Goal: Information Seeking & Learning: Check status

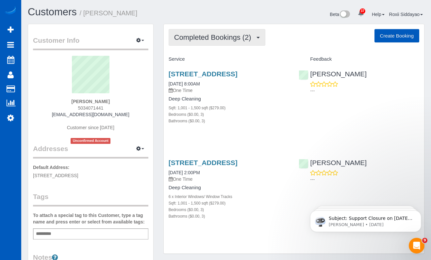
click at [212, 38] on span "Completed Bookings (2)" at bounding box center [214, 37] width 80 height 8
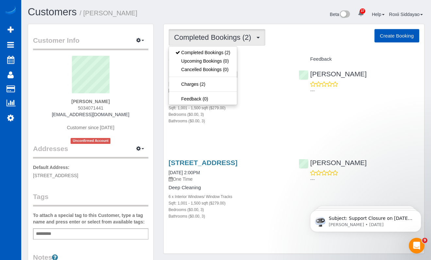
click at [212, 38] on span "Completed Bookings (2)" at bounding box center [214, 37] width 80 height 8
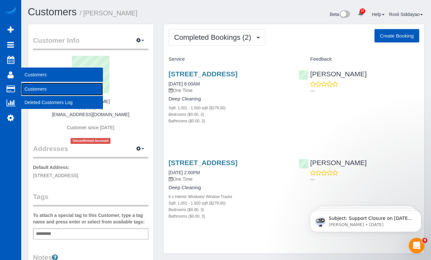
click at [33, 89] on link "Customers" at bounding box center [62, 89] width 82 height 13
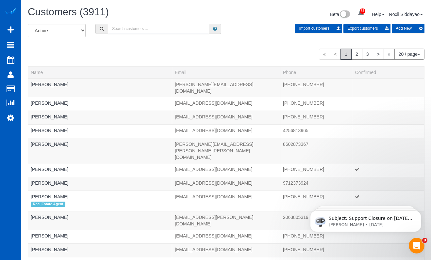
click at [136, 31] on input "text" at bounding box center [158, 29] width 101 height 10
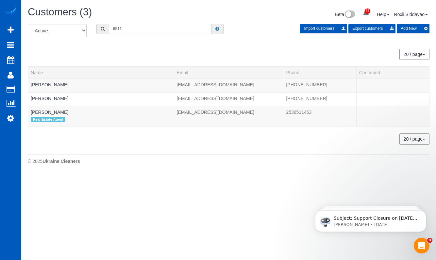
click at [161, 32] on input "6511" at bounding box center [160, 29] width 103 height 10
click at [160, 27] on input "6511" at bounding box center [160, 29] width 103 height 10
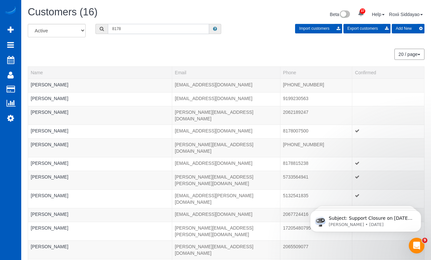
click at [112, 29] on input "8178" at bounding box center [158, 29] width 101 height 10
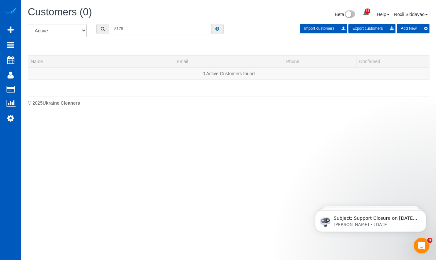
click at [115, 31] on input "-8178" at bounding box center [160, 29] width 103 height 10
click at [133, 23] on div "Customers (0) Beta 37 Your Notifications You have 0 alerts × You have 1 to char…" at bounding box center [228, 15] width 411 height 17
click at [134, 29] on input "58178" at bounding box center [160, 29] width 103 height 10
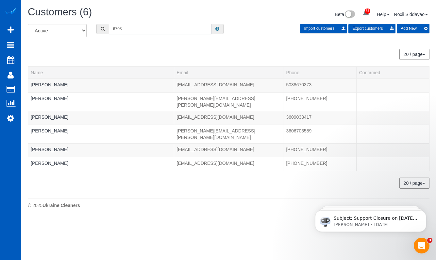
click at [157, 29] on input "6703" at bounding box center [160, 29] width 103 height 10
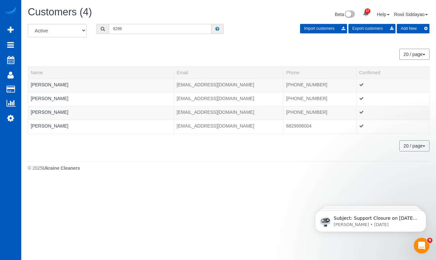
click at [145, 30] on input "8299" at bounding box center [160, 29] width 103 height 10
paste input "9855"
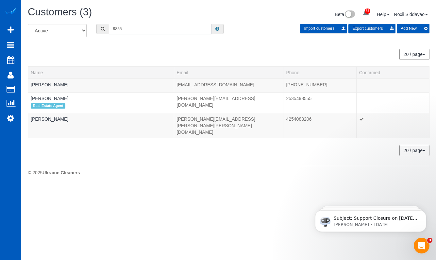
click at [143, 32] on input "9855" at bounding box center [160, 29] width 103 height 10
paste input "3849"
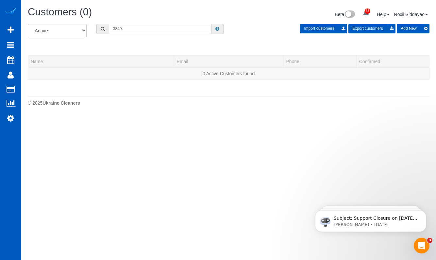
click at [158, 28] on input "3849" at bounding box center [160, 29] width 103 height 10
paste input "5610"
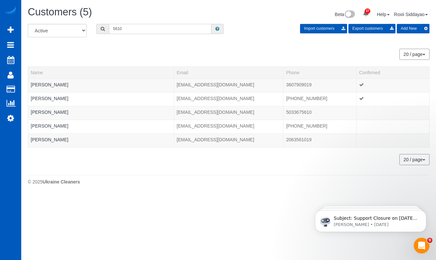
click at [161, 25] on input "5610" at bounding box center [160, 29] width 103 height 10
paste input "9145"
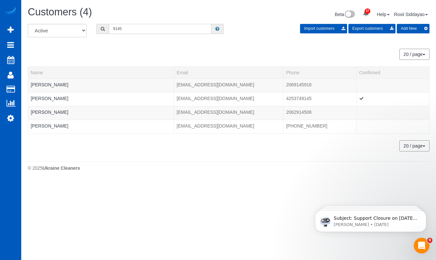
click at [146, 25] on input "9145" at bounding box center [160, 29] width 103 height 10
paste input "5633"
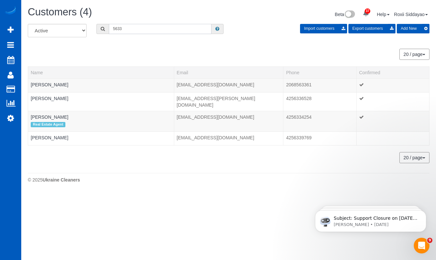
click at [142, 31] on input "5633" at bounding box center [160, 29] width 103 height 10
paste input "1835"
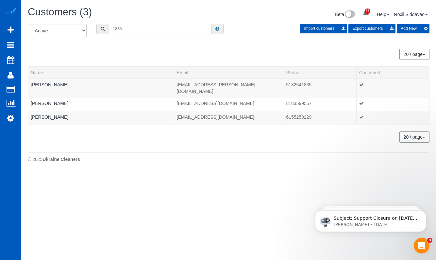
click at [128, 28] on input "1835" at bounding box center [160, 29] width 103 height 10
paste input "0893"
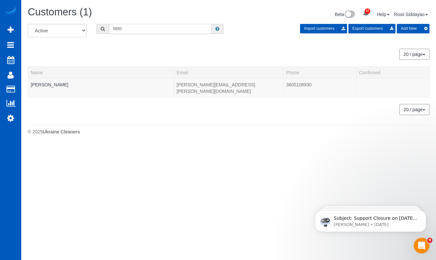
click at [122, 31] on input "0893" at bounding box center [160, 29] width 103 height 10
paste input "908"
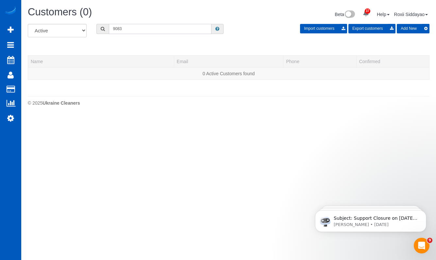
click at [153, 27] on input "9083" at bounding box center [160, 29] width 103 height 10
paste input "7105"
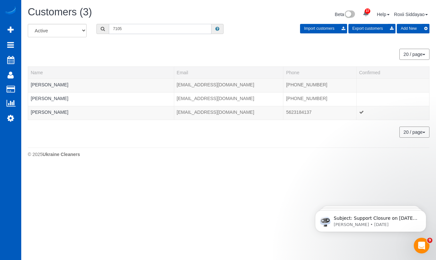
click at [137, 30] on input "7105" at bounding box center [160, 29] width 103 height 10
paste input "518"
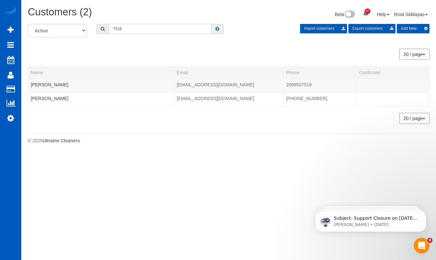
click at [134, 30] on input "7518" at bounding box center [160, 29] width 103 height 10
paste input "402"
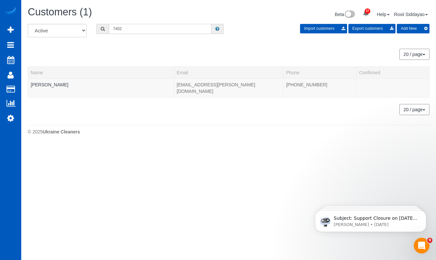
click at [137, 30] on input "7402" at bounding box center [160, 29] width 103 height 10
paste input "9795"
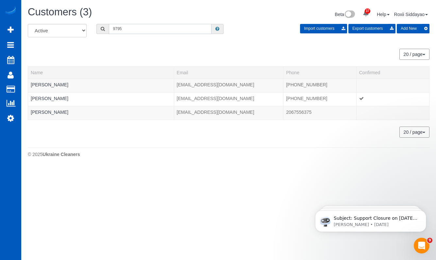
click at [144, 30] on input "9795" at bounding box center [160, 29] width 103 height 10
paste input "112"
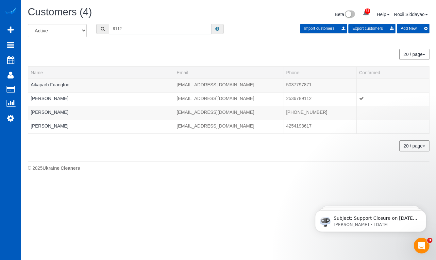
click at [165, 30] on input "9112" at bounding box center [160, 29] width 103 height 10
paste input "1621"
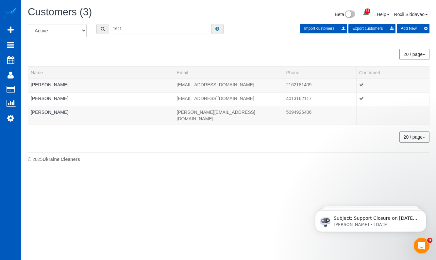
click at [146, 30] on input "1621" at bounding box center [160, 29] width 103 height 10
paste input "9082"
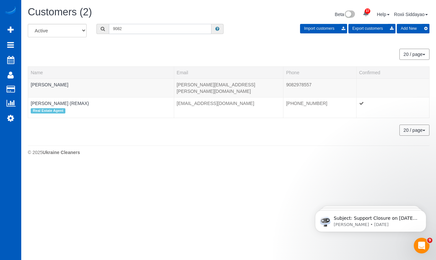
click at [123, 28] on input "9082" at bounding box center [160, 29] width 103 height 10
paste input "2013"
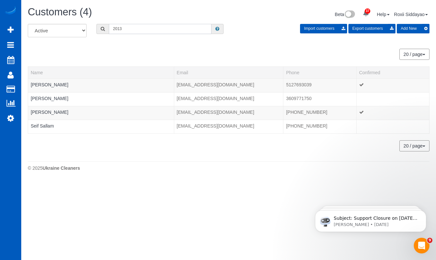
click at [123, 26] on input "2013" at bounding box center [160, 29] width 103 height 10
paste input "1039"
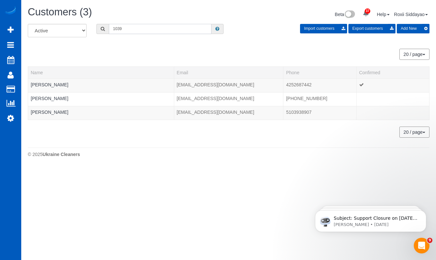
click at [126, 29] on input "1039" at bounding box center [160, 29] width 103 height 10
paste input "5038"
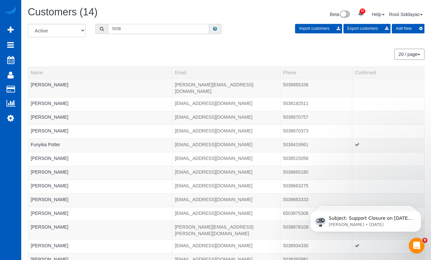
click at [112, 28] on input "5038" at bounding box center [158, 29] width 101 height 10
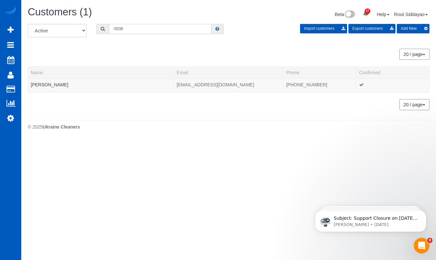
click at [115, 28] on input "-5038" at bounding box center [160, 29] width 103 height 10
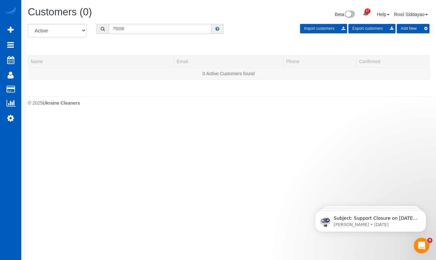
click at [120, 25] on input "75038" at bounding box center [160, 29] width 103 height 10
paste input "1056"
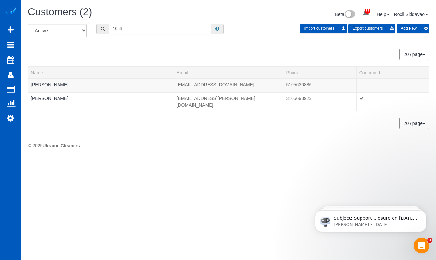
click at [130, 31] on input "1056" at bounding box center [160, 29] width 103 height 10
paste input "6925"
click at [127, 24] on input "6925" at bounding box center [160, 29] width 103 height 10
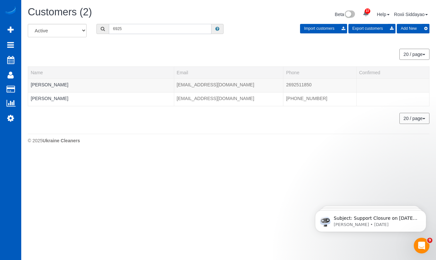
paste input "4422"
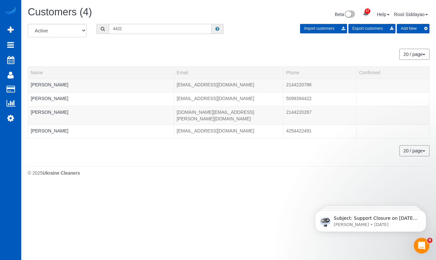
click at [131, 29] on input "4422" at bounding box center [160, 29] width 103 height 10
paste input "90"
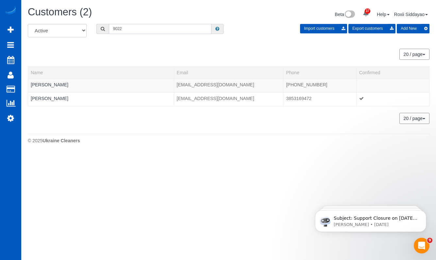
click at [148, 31] on input "9022" at bounding box center [160, 29] width 103 height 10
click at [148, 30] on input "9022" at bounding box center [160, 29] width 103 height 10
paste input "6238"
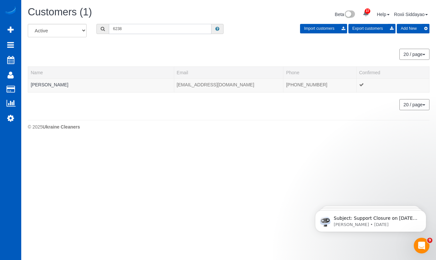
click at [130, 29] on input "6238" at bounding box center [160, 29] width 103 height 10
paste input "3386"
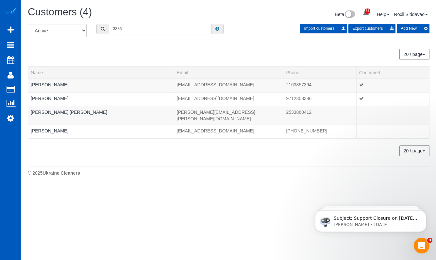
click at [143, 30] on input "3386" at bounding box center [160, 29] width 103 height 10
paste input "526"
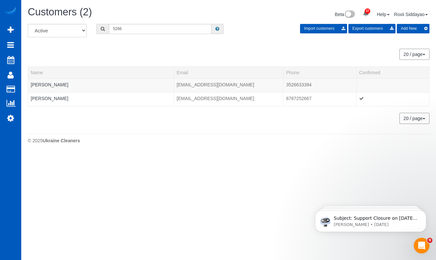
drag, startPoint x: 143, startPoint y: 35, endPoint x: 142, endPoint y: 31, distance: 3.3
click at [143, 35] on div "All Active Archived 5266 Import customers Export customers Add New" at bounding box center [228, 33] width 411 height 18
click at [142, 30] on input "5266" at bounding box center [160, 29] width 103 height 10
paste input "0565"
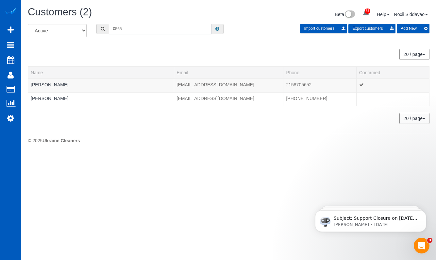
click at [146, 28] on input "0565" at bounding box center [160, 29] width 103 height 10
paste input "3071"
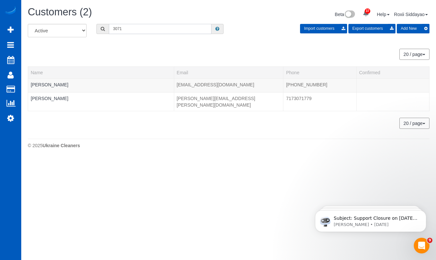
click at [127, 25] on input "3071" at bounding box center [160, 29] width 103 height 10
paste input "5952"
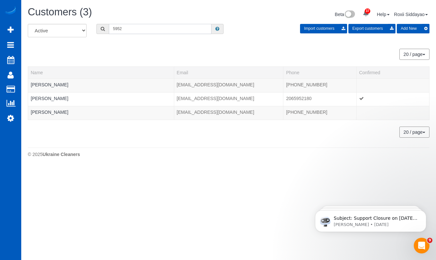
click at [130, 27] on input "5952" at bounding box center [160, 29] width 103 height 10
paste input "1517"
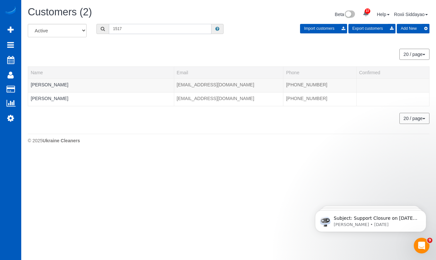
click at [141, 26] on input "1517" at bounding box center [160, 29] width 103 height 10
paste input "3912"
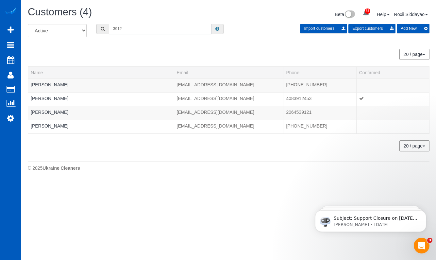
click at [145, 30] on input "3912" at bounding box center [160, 29] width 103 height 10
paste input "898"
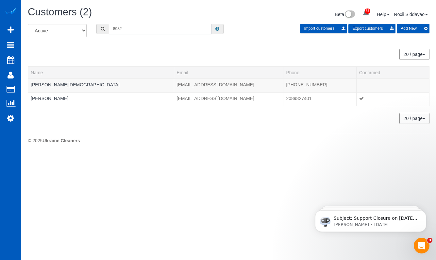
click at [135, 29] on input "8982" at bounding box center [160, 29] width 103 height 10
paste input "476"
click at [149, 34] on input "8476" at bounding box center [160, 29] width 103 height 10
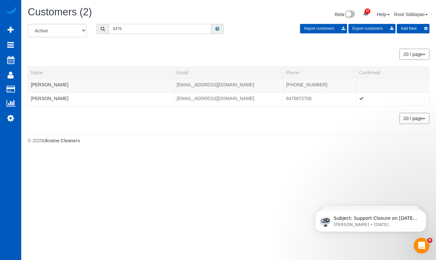
click at [149, 34] on input "8476" at bounding box center [160, 29] width 103 height 10
paste input "59"
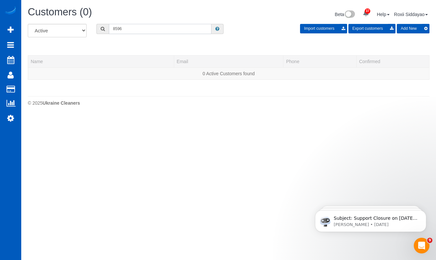
click at [160, 29] on input "8596" at bounding box center [160, 29] width 103 height 10
paste input "2502"
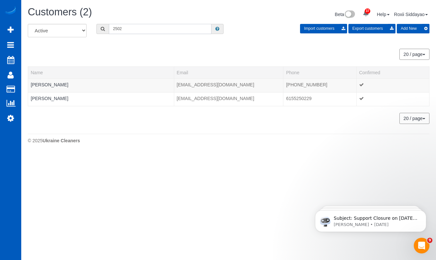
click at [165, 28] on input "2502" at bounding box center [160, 29] width 103 height 10
paste input "8555"
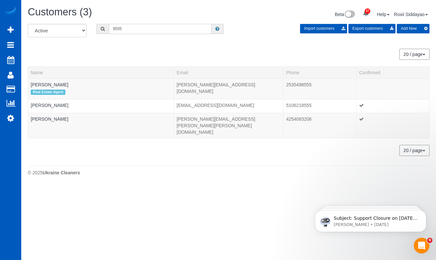
click at [152, 27] on input "8555" at bounding box center [160, 29] width 103 height 10
paste input "161"
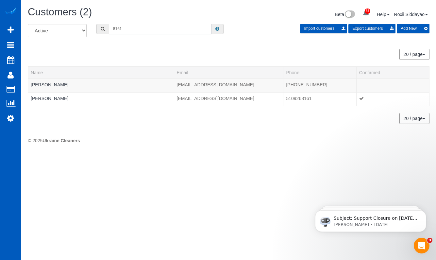
click at [138, 32] on input "8161" at bounding box center [160, 29] width 103 height 10
paste input "1200"
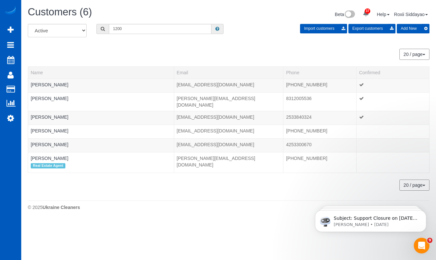
click at [140, 35] on div "All Active Archived 1200 Import customers Export customers Add New" at bounding box center [228, 33] width 411 height 18
click at [138, 30] on input "1200" at bounding box center [160, 29] width 103 height 10
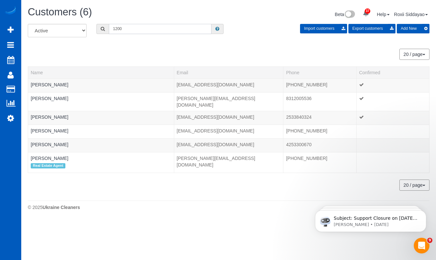
paste input "952"
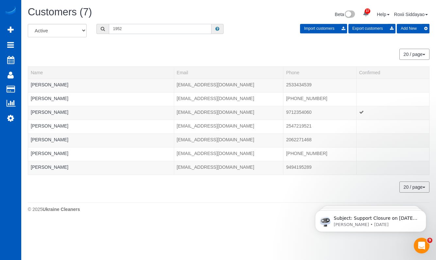
click at [166, 25] on input "1952" at bounding box center [160, 29] width 103 height 10
paste input "8371"
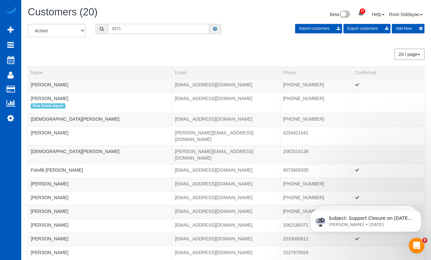
click at [142, 27] on input "8371" at bounding box center [158, 29] width 101 height 10
paste input "3570"
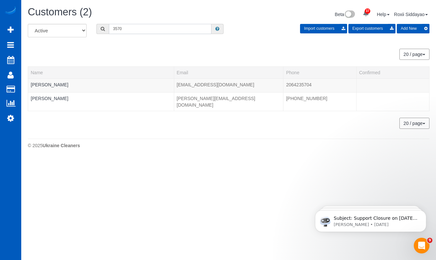
click at [130, 30] on input "3570" at bounding box center [160, 29] width 103 height 10
paste input "022"
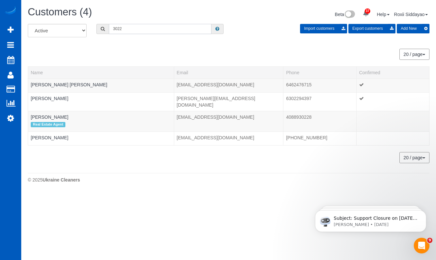
click at [150, 31] on input "3022" at bounding box center [160, 29] width 103 height 10
paste input "5737"
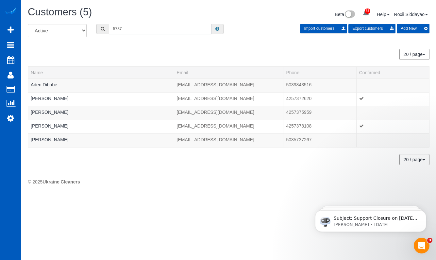
click at [118, 29] on input "5737" at bounding box center [160, 29] width 103 height 10
paste input "4009"
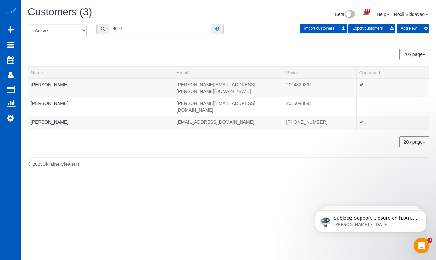
click at [136, 27] on input "4009" at bounding box center [160, 29] width 103 height 10
paste input "7677"
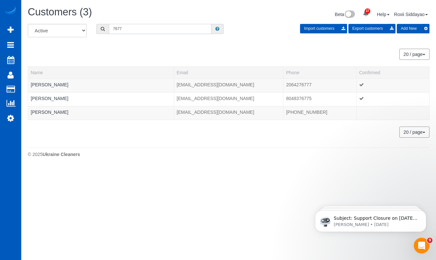
click at [144, 27] on input "7677" at bounding box center [160, 29] width 103 height 10
paste input "2825"
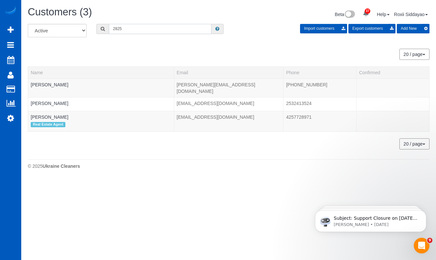
click at [155, 27] on input "2825" at bounding box center [160, 29] width 103 height 10
paste input "6413"
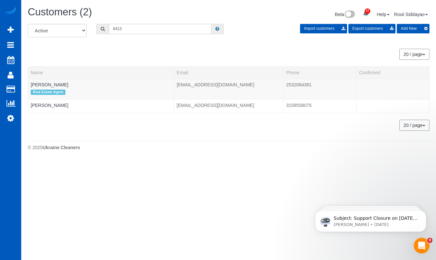
click at [143, 30] on input "6413" at bounding box center [160, 29] width 103 height 10
paste input "3598"
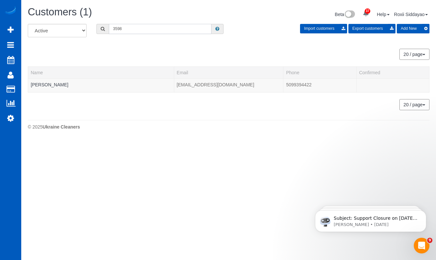
click at [122, 27] on input "3598" at bounding box center [160, 29] width 103 height 10
paste input "5247"
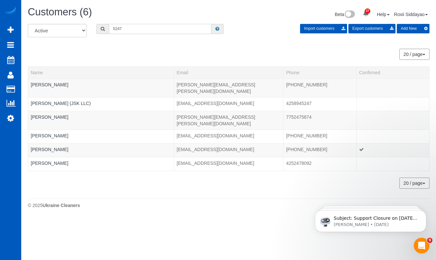
click at [136, 26] on input "5247" at bounding box center [160, 29] width 103 height 10
paste input "4175"
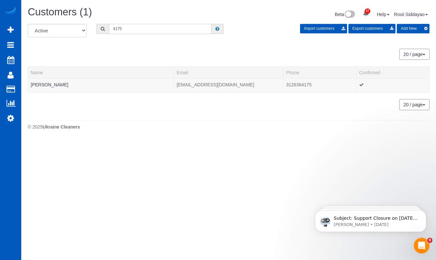
click at [125, 25] on input "4175" at bounding box center [160, 29] width 103 height 10
paste input "962"
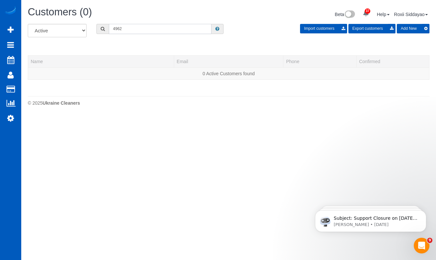
click at [154, 30] on input "4962" at bounding box center [160, 29] width 103 height 10
paste input "3695"
click at [154, 30] on input "49623695" at bounding box center [160, 29] width 103 height 10
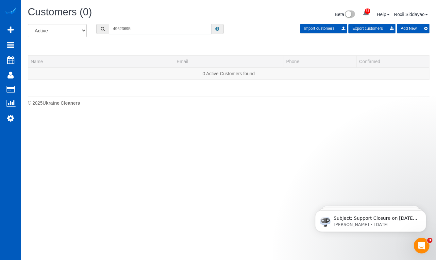
paste input "text"
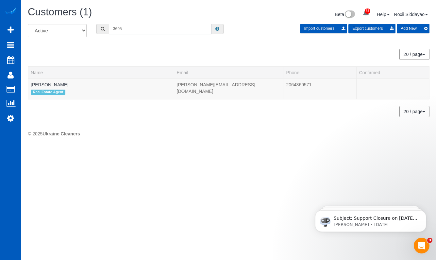
click at [132, 26] on input "3695" at bounding box center [160, 29] width 103 height 10
paste input "0489"
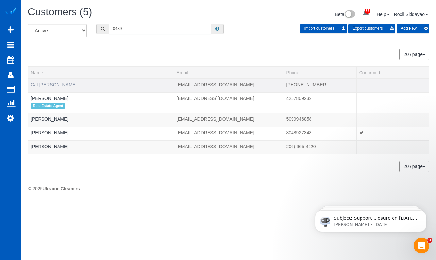
type input "0489"
click at [44, 85] on link "Cat Klein" at bounding box center [54, 84] width 46 height 5
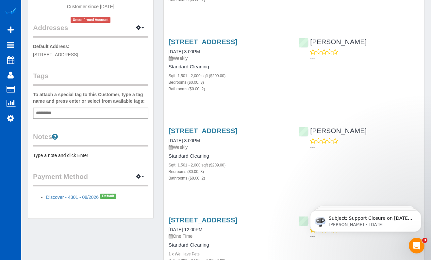
scroll to position [196, 0]
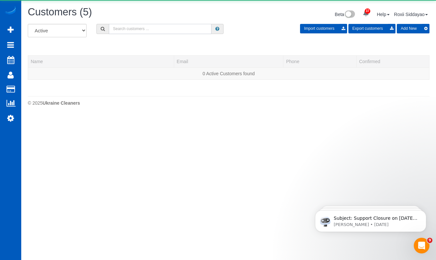
click at [133, 27] on input "text" at bounding box center [160, 29] width 103 height 10
paste input "9410"
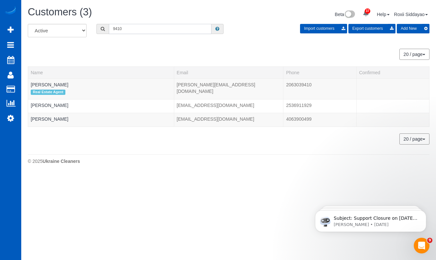
click at [125, 33] on input "9410" at bounding box center [160, 29] width 103 height 10
paste input "8228"
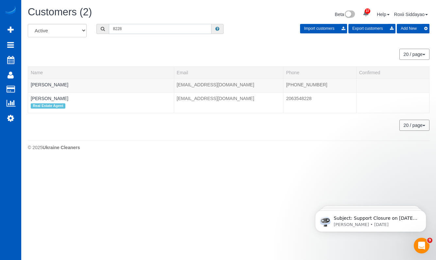
click at [132, 31] on input "8228" at bounding box center [160, 29] width 103 height 10
paste input "981"
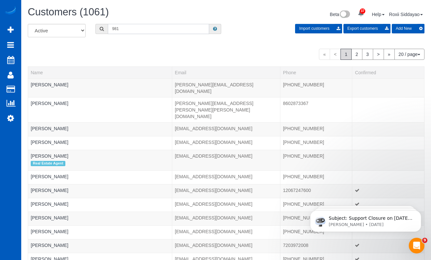
click at [132, 28] on input "981" at bounding box center [158, 29] width 101 height 10
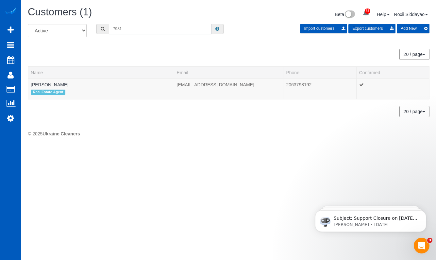
click at [151, 31] on input "7981" at bounding box center [160, 29] width 103 height 10
paste input "9737"
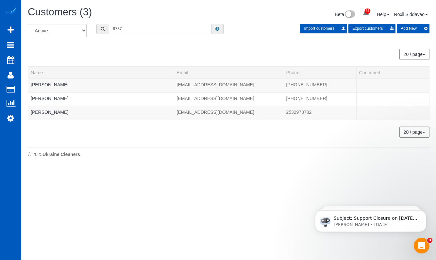
click at [132, 29] on input "9737" at bounding box center [160, 29] width 103 height 10
paste input "4523"
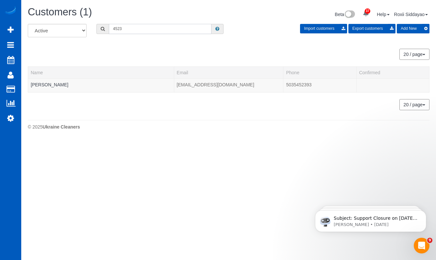
click at [135, 28] on input "4523" at bounding box center [160, 29] width 103 height 10
paste input "9235"
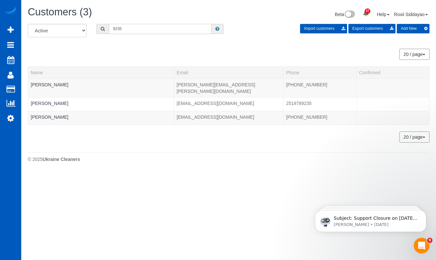
click at [139, 25] on input "9235" at bounding box center [160, 29] width 103 height 10
paste input "3233"
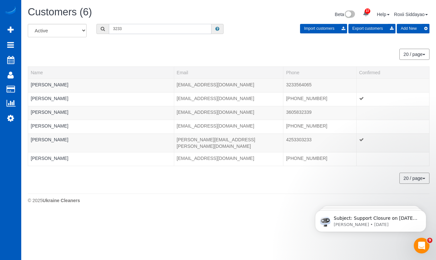
click at [127, 32] on input "3233" at bounding box center [160, 29] width 103 height 10
paste input "000"
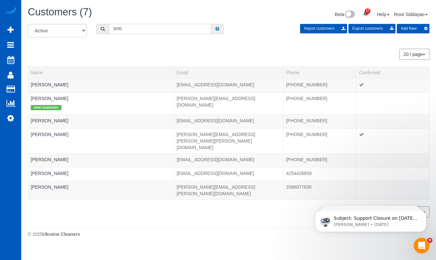
click at [134, 33] on input "3000" at bounding box center [160, 29] width 103 height 10
click at [135, 26] on input "3000" at bounding box center [160, 29] width 103 height 10
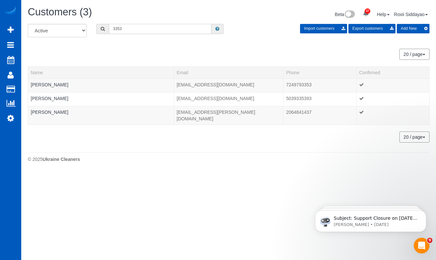
type input "3353"
click at [51, 83] on link "Jamie Keller" at bounding box center [50, 84] width 38 height 5
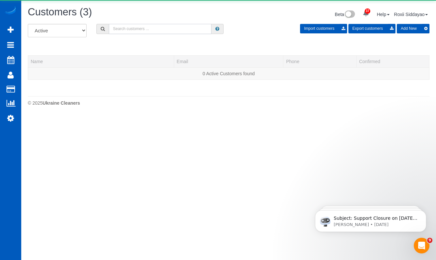
click at [136, 28] on input "text" at bounding box center [160, 29] width 103 height 10
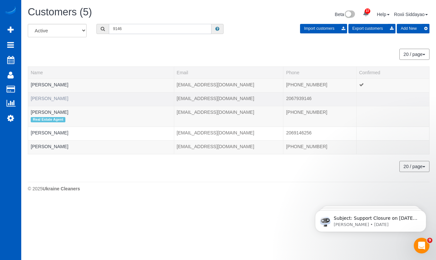
type input "9146"
click at [49, 98] on link "Magen Boegli" at bounding box center [50, 98] width 38 height 5
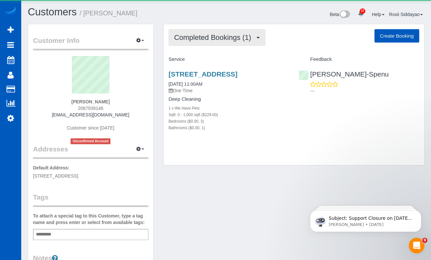
click at [205, 41] on span "Completed Bookings (1)" at bounding box center [214, 37] width 80 height 8
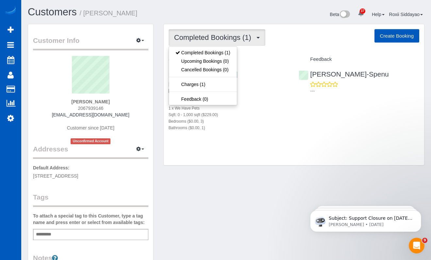
click at [205, 41] on span "Completed Bookings (1)" at bounding box center [214, 37] width 80 height 8
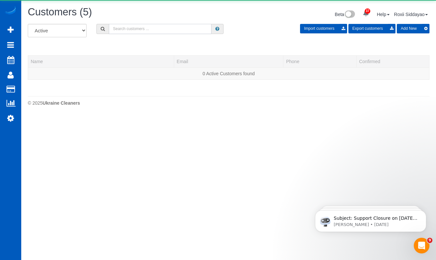
click at [176, 30] on input "text" at bounding box center [160, 29] width 103 height 10
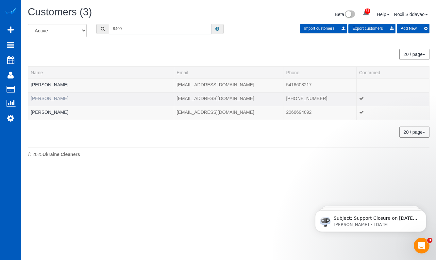
type input "9409"
click at [62, 98] on link "Jenna Schoenfeld" at bounding box center [50, 98] width 38 height 5
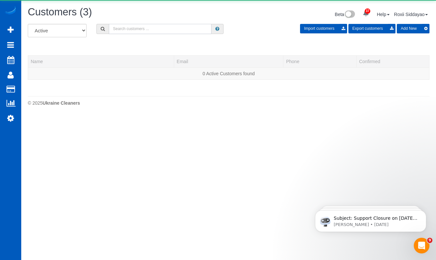
click at [133, 28] on input "text" at bounding box center [160, 29] width 103 height 10
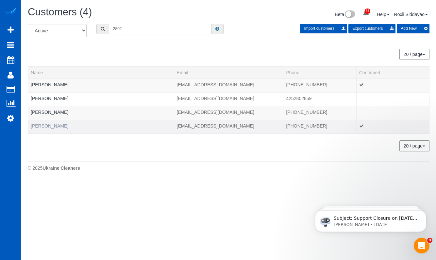
type input "2802"
click at [40, 126] on link "Pat Karpf" at bounding box center [50, 125] width 38 height 5
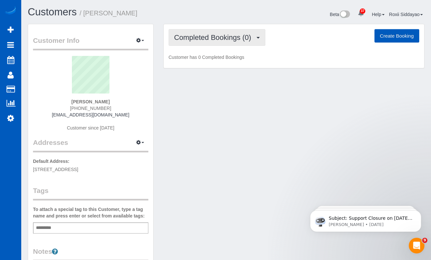
click at [251, 38] on span "Completed Bookings (0)" at bounding box center [214, 37] width 80 height 8
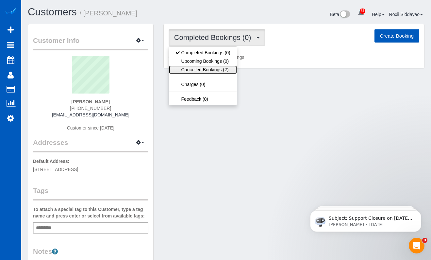
click at [220, 71] on link "Cancelled Bookings (2)" at bounding box center [203, 69] width 68 height 8
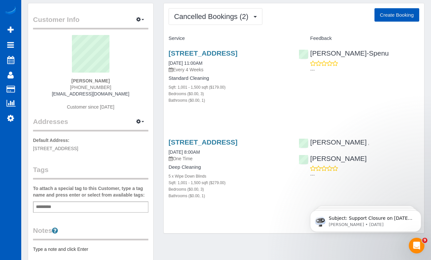
scroll to position [33, 0]
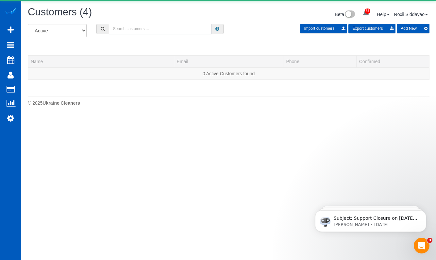
click at [134, 25] on input "text" at bounding box center [160, 29] width 103 height 10
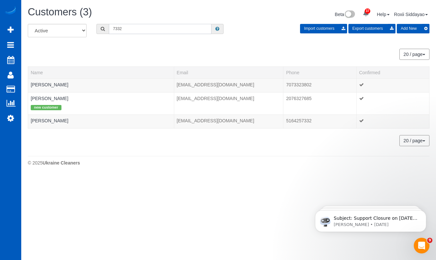
type input "7332"
click at [66, 120] on link "Novlette Wedderburn" at bounding box center [50, 120] width 38 height 5
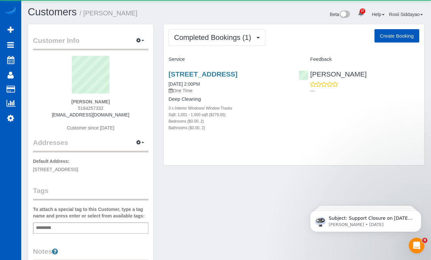
click at [208, 40] on div "Completed Bookings (1) Completed Bookings (1) Upcoming Bookings (0) Cancelled B…" at bounding box center [293, 37] width 250 height 17
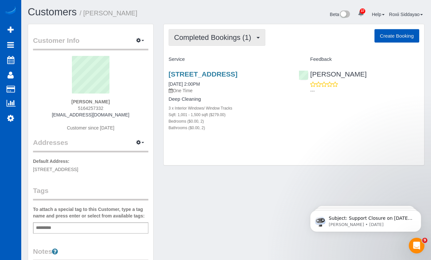
click at [204, 40] on span "Completed Bookings (1)" at bounding box center [214, 37] width 80 height 8
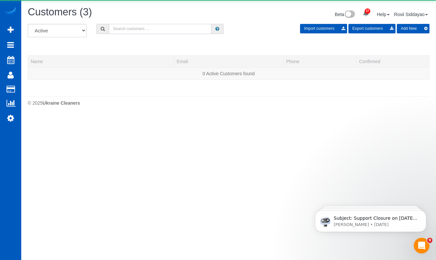
click at [162, 32] on input "text" at bounding box center [160, 29] width 103 height 10
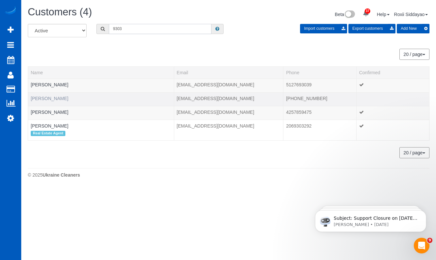
type input "9303"
click at [39, 97] on link "Danelle Hickman" at bounding box center [50, 98] width 38 height 5
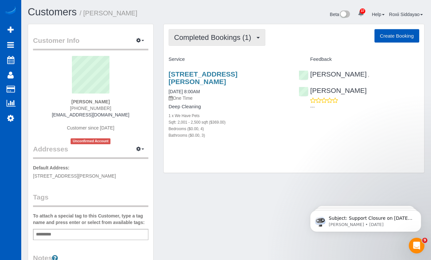
click at [224, 39] on span "Completed Bookings (1)" at bounding box center [214, 37] width 80 height 8
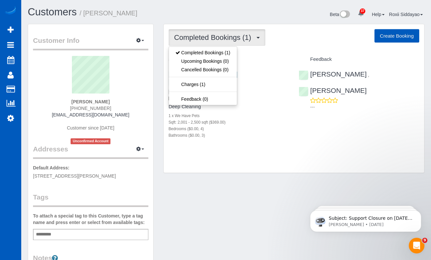
click at [224, 39] on span "Completed Bookings (1)" at bounding box center [214, 37] width 80 height 8
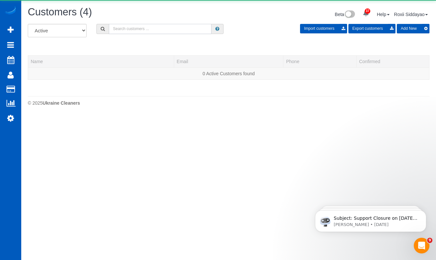
click at [159, 28] on input "text" at bounding box center [160, 29] width 103 height 10
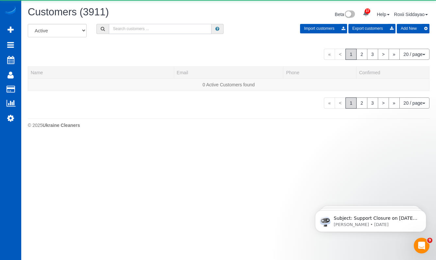
type input "8"
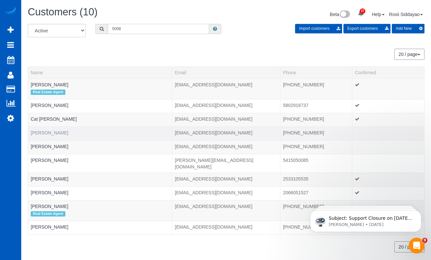
type input "5008"
click at [57, 133] on link "Fronda Wiseman" at bounding box center [50, 132] width 38 height 5
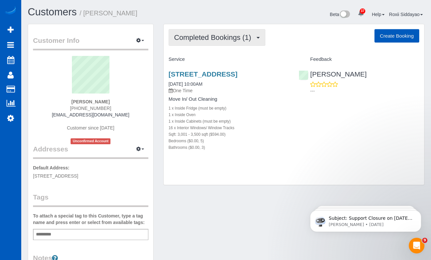
click at [222, 37] on span "Completed Bookings (1)" at bounding box center [214, 37] width 80 height 8
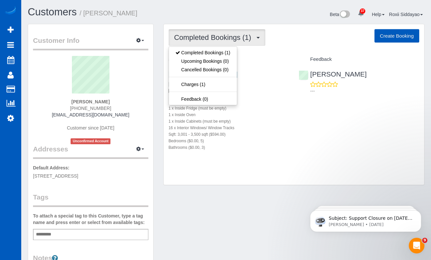
click at [222, 37] on span "Completed Bookings (1)" at bounding box center [214, 37] width 80 height 8
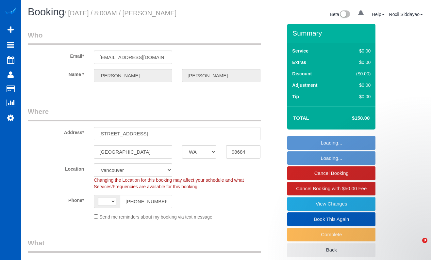
select select "WA"
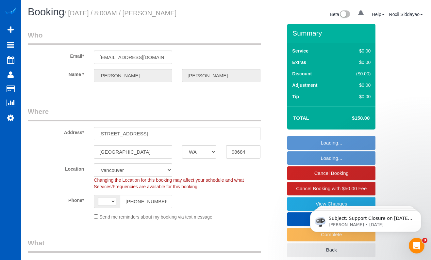
select select "object:815"
select select "199"
select select "1001"
select select "3"
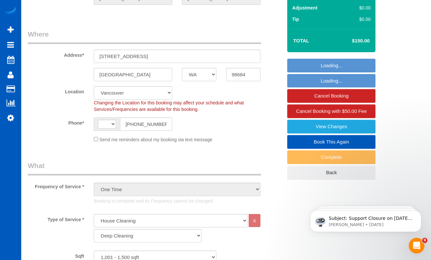
select select "string:[GEOGRAPHIC_DATA]"
